Goal: Communication & Community: Answer question/provide support

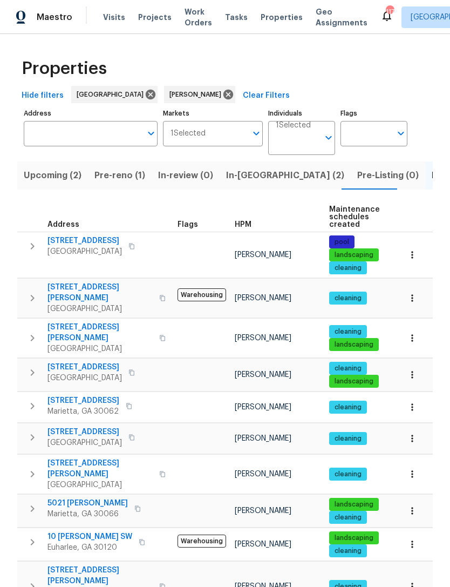
click at [253, 174] on span "In-reno (2)" at bounding box center [285, 175] width 118 height 15
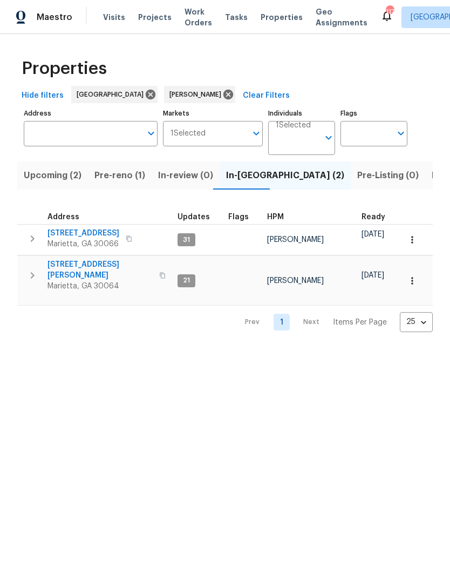
click at [87, 235] on span "[STREET_ADDRESS]" at bounding box center [83, 233] width 72 height 11
click at [99, 268] on span "3526 W Hampton Dr NW" at bounding box center [99, 270] width 105 height 22
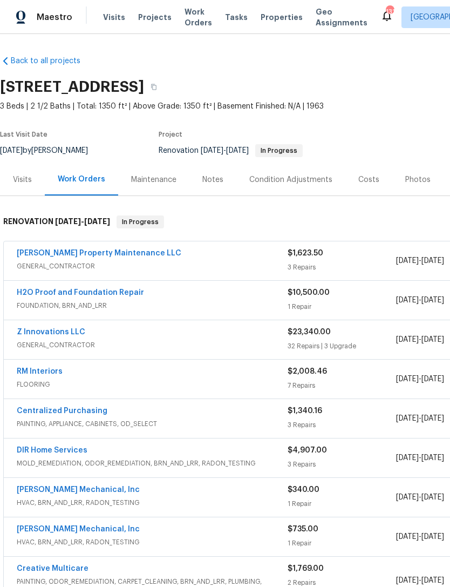
click at [62, 335] on link "Z Innovations LLC" at bounding box center [51, 332] width 69 height 8
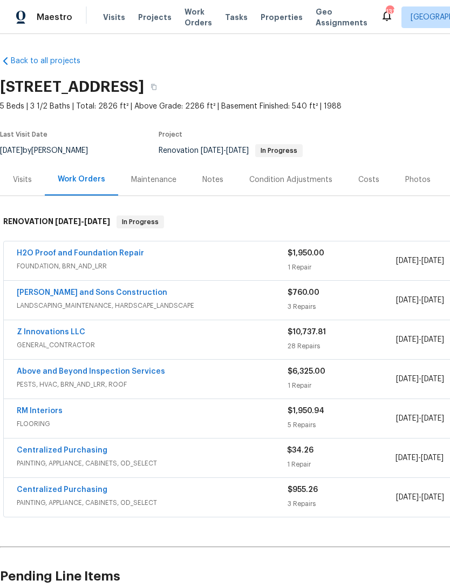
click at [73, 333] on link "Z Innovations LLC" at bounding box center [51, 332] width 69 height 8
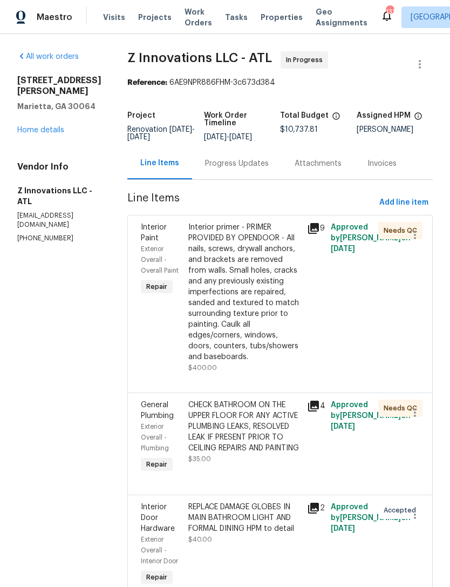
click at [241, 169] on div "Progress Updates" at bounding box center [237, 163] width 64 height 11
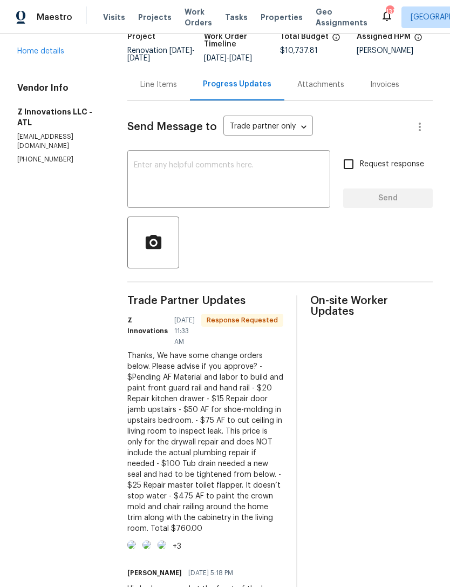
scroll to position [80, 0]
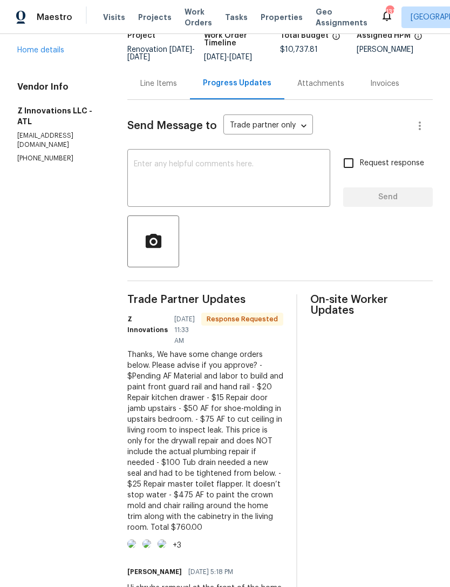
click at [168, 89] on div "Line Items" at bounding box center [158, 83] width 37 height 11
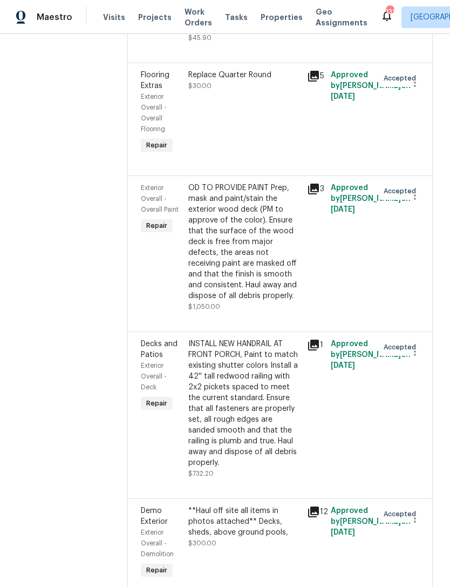
scroll to position [1065, 0]
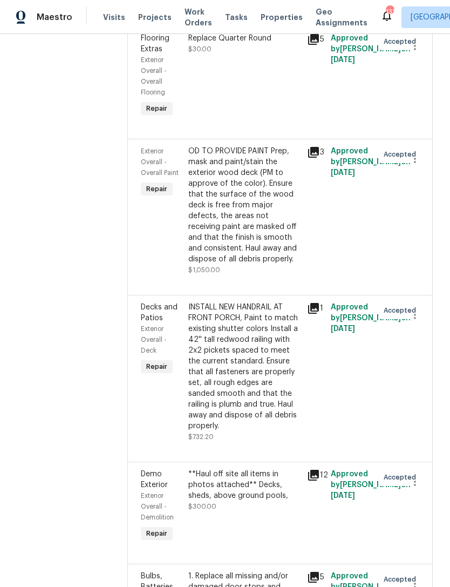
click at [153, 323] on div "Decks and Patios" at bounding box center [161, 313] width 41 height 22
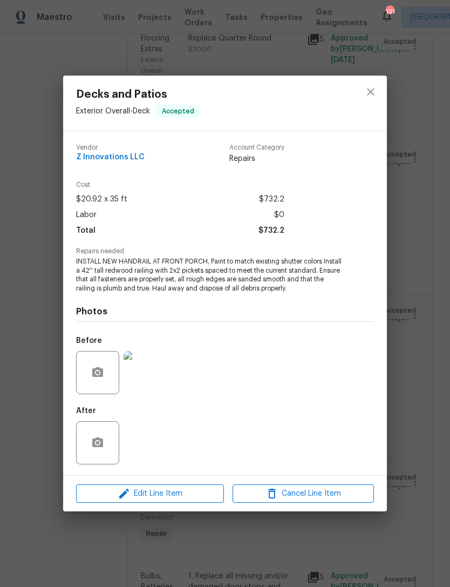
click at [151, 384] on img at bounding box center [145, 372] width 43 height 43
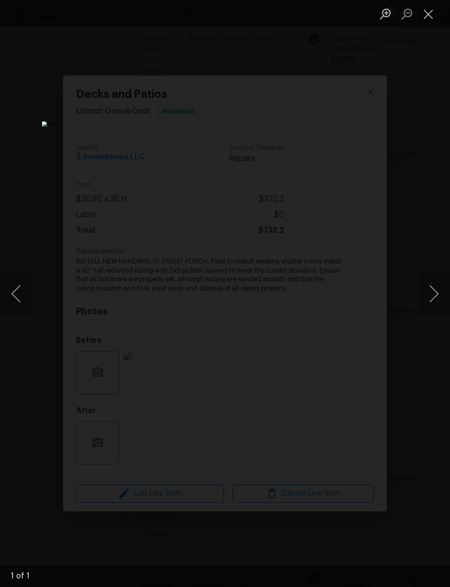
click at [431, 14] on button "Close lightbox" at bounding box center [429, 13] width 22 height 19
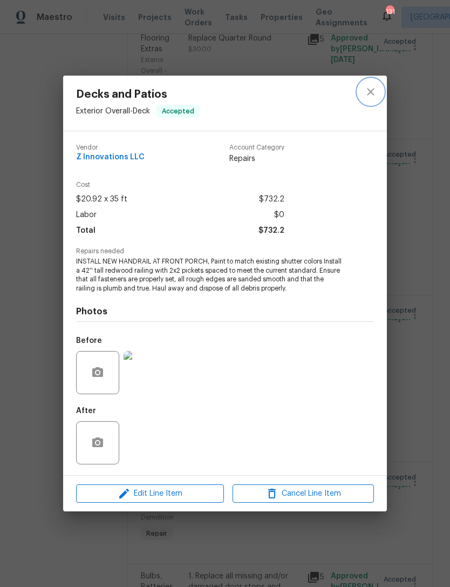
click at [374, 96] on icon "close" at bounding box center [370, 91] width 13 height 13
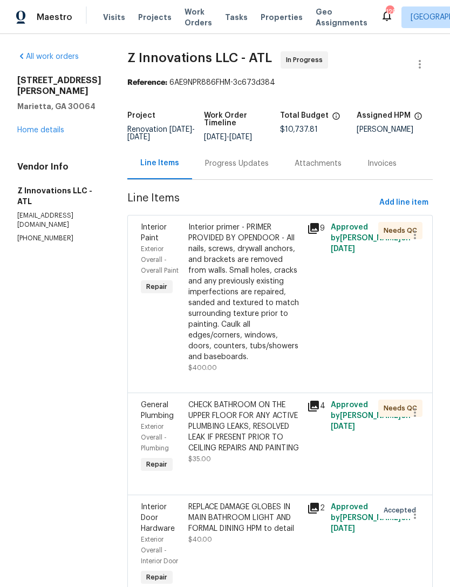
scroll to position [0, 0]
click at [247, 169] on div "Progress Updates" at bounding box center [237, 163] width 64 height 11
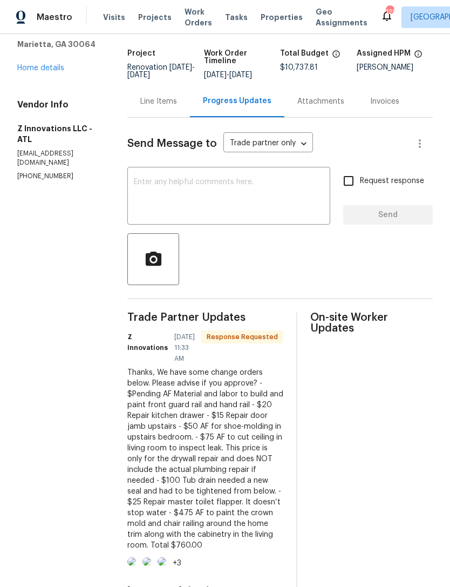
scroll to position [63, 0]
click at [258, 211] on textarea at bounding box center [229, 197] width 190 height 38
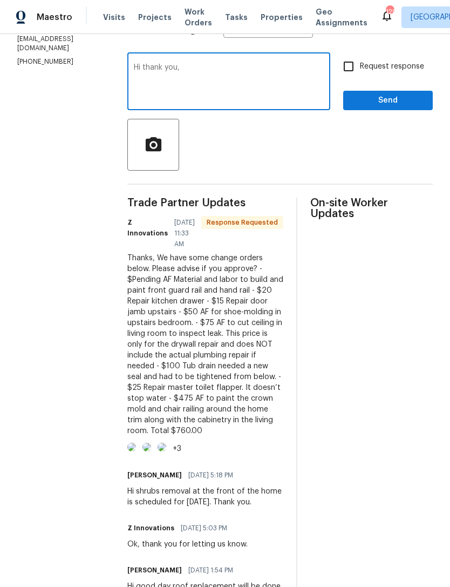
scroll to position [177, 0]
click at [173, 78] on textarea "Hi thank you, is there a pending CO for the hand rail built" at bounding box center [229, 82] width 190 height 38
click at [308, 75] on textarea "Hi, is there a pending CO for the hand rail built" at bounding box center [229, 82] width 190 height 38
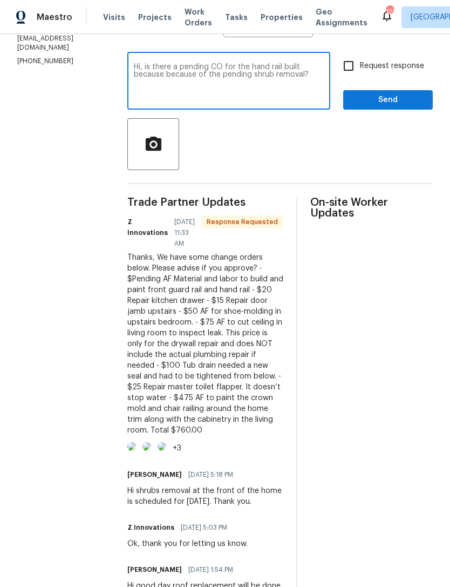
click at [136, 79] on textarea "Hi, is there a pending CO for the hand rail built because because of the pendin…" at bounding box center [229, 82] width 190 height 38
click at [138, 80] on textarea "Hi, is there a pending CO for the hand rail built because because of the pendin…" at bounding box center [229, 82] width 190 height 38
click at [181, 101] on textarea "Hi, is there a pending CO for the hand rail built because because of the pendin…" at bounding box center [229, 82] width 190 height 38
click at [140, 74] on textarea "Hi, is there a pending CO for the hand rail built because because of the pendin…" at bounding box center [229, 82] width 190 height 38
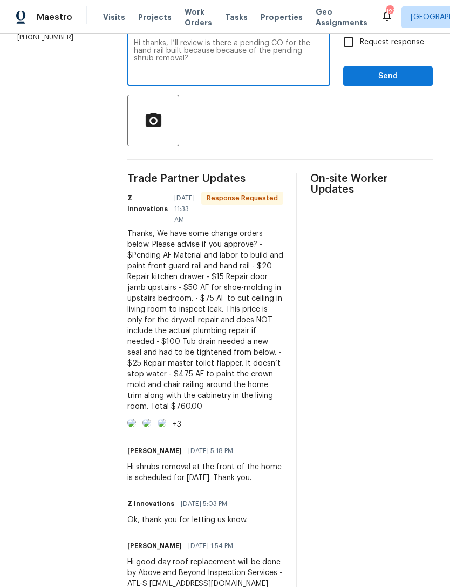
scroll to position [202, 0]
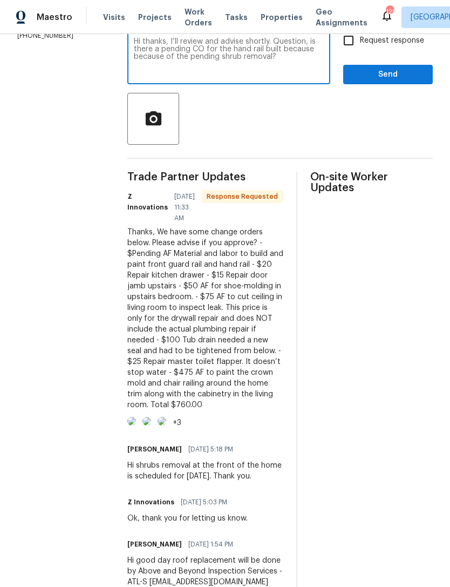
click at [272, 62] on textarea "Hi thanks, I’ll review and advise shortly. Question, is there a pending CO for …" at bounding box center [229, 57] width 190 height 38
click at [279, 58] on textarea "Hi thanks, I’ll review and advise shortly. Question, is there a pending CO for …" at bounding box center [229, 57] width 190 height 38
click at [160, 66] on textarea "Hi thanks, I’ll review and advise shortly. Question, is there a pending CO for …" at bounding box center [229, 57] width 190 height 38
type textarea "Hi thanks, I’ll review and advise shortly. Question, is there a pending CO for …"
click at [348, 49] on input "Request response" at bounding box center [348, 40] width 23 height 23
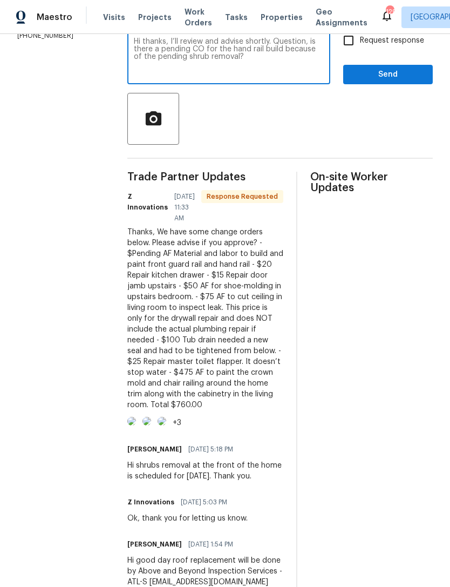
checkbox input "true"
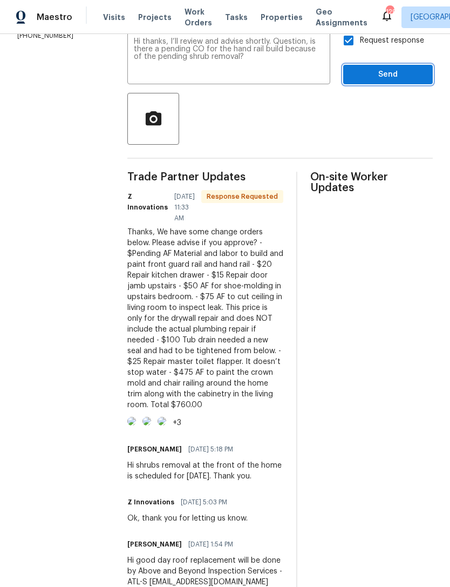
click at [382, 82] on span "Send" at bounding box center [388, 74] width 72 height 13
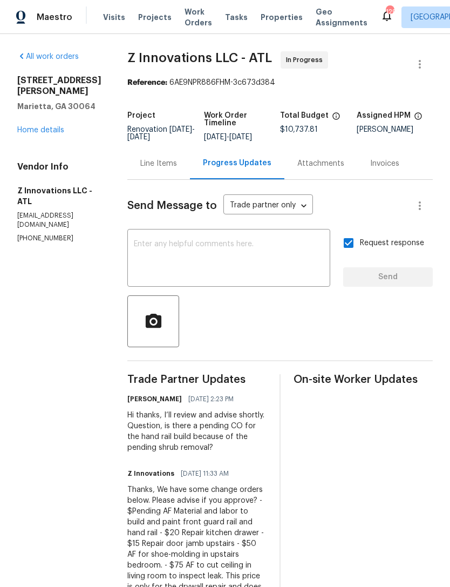
scroll to position [0, 0]
click at [58, 130] on link "Home details" at bounding box center [40, 130] width 47 height 8
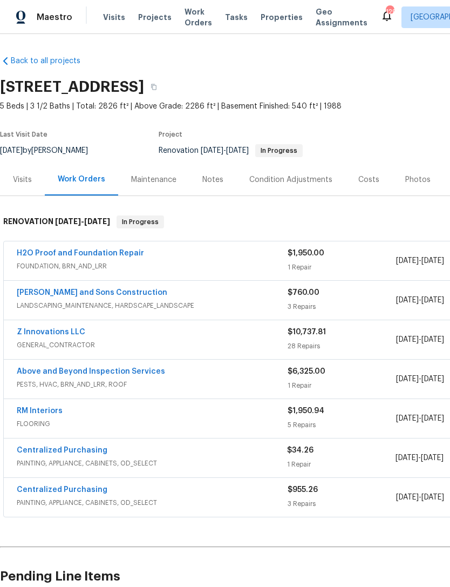
click at [171, 264] on span "FOUNDATION, BRN_AND_LRR" at bounding box center [152, 266] width 271 height 11
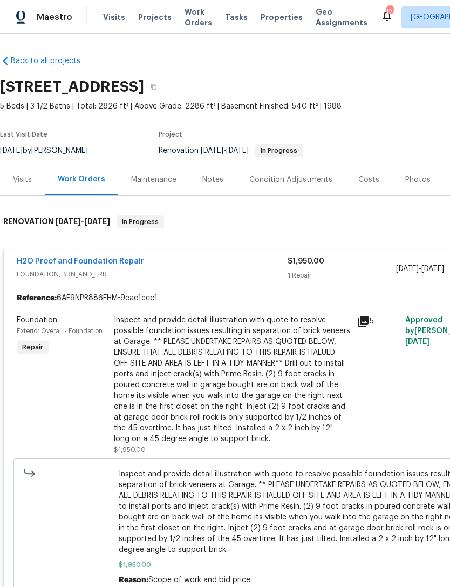
click at [26, 185] on div "Visits" at bounding box center [22, 179] width 19 height 11
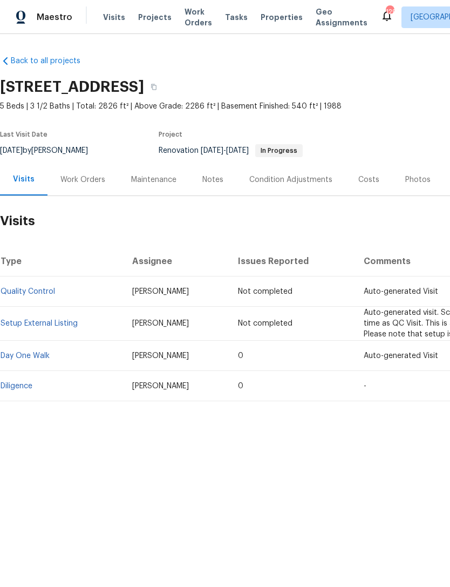
click at [98, 171] on div "Work Orders" at bounding box center [82, 180] width 71 height 32
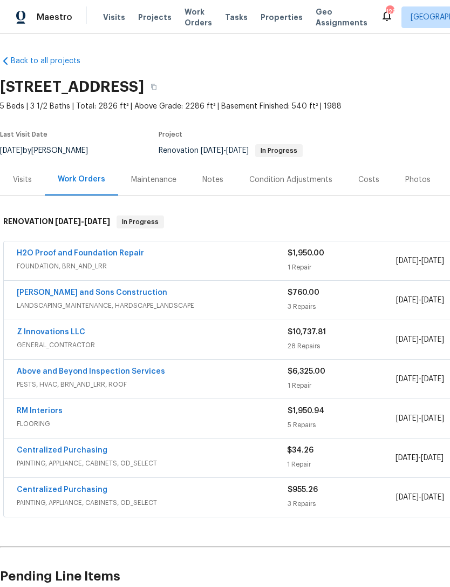
click at [53, 412] on link "RM Interiors" at bounding box center [40, 411] width 46 height 8
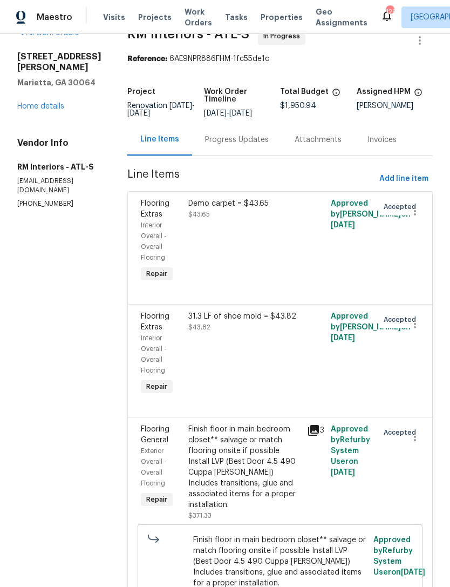
scroll to position [26, 0]
